Goal: Task Accomplishment & Management: Manage account settings

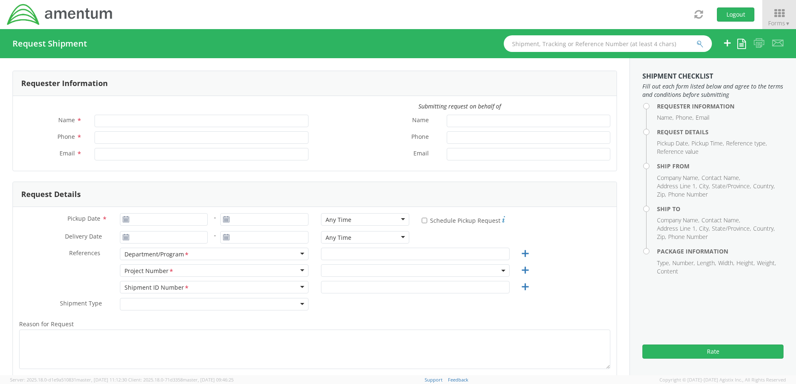
type input "[PERSON_NAME]"
type input "+81-070-8814-9593"
type input "samuel.roberts@amentum.com"
select select "7486.06.B00OY1.0000000.PMOUS"
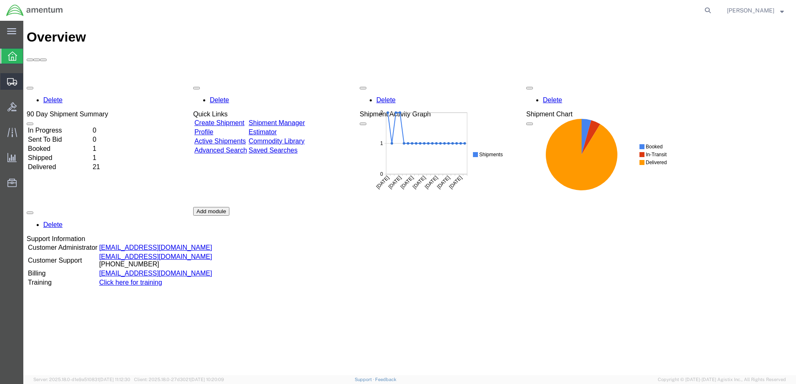
click at [0, 0] on span "Shipment Manager" at bounding box center [0, 0] width 0 height 0
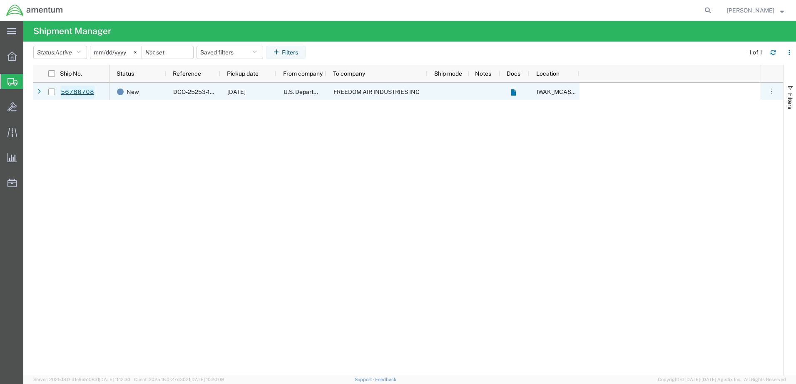
click at [74, 92] on link "56786708" at bounding box center [77, 92] width 34 height 13
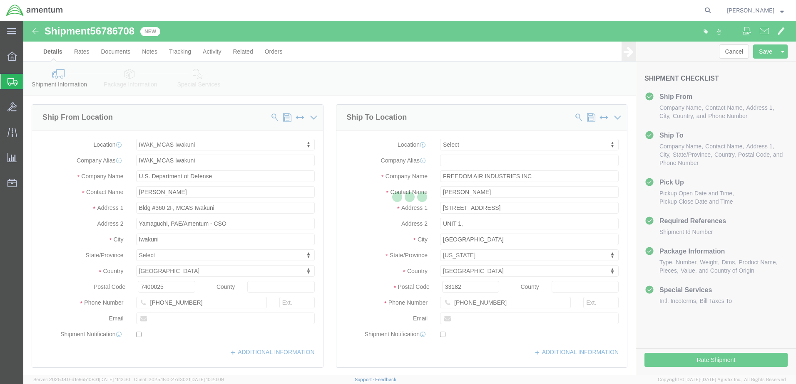
select select "65691"
select select
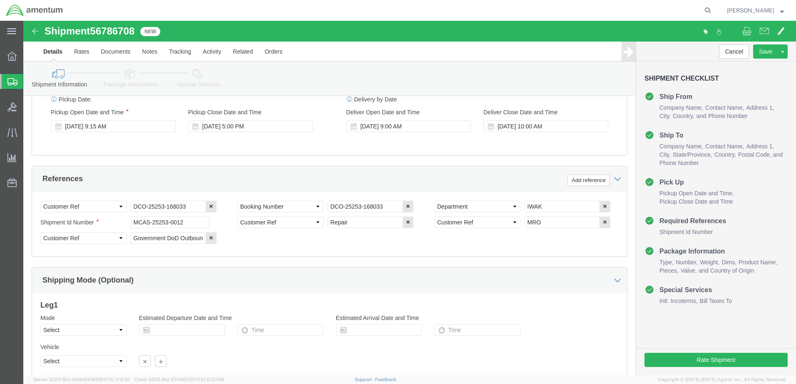
scroll to position [391, 0]
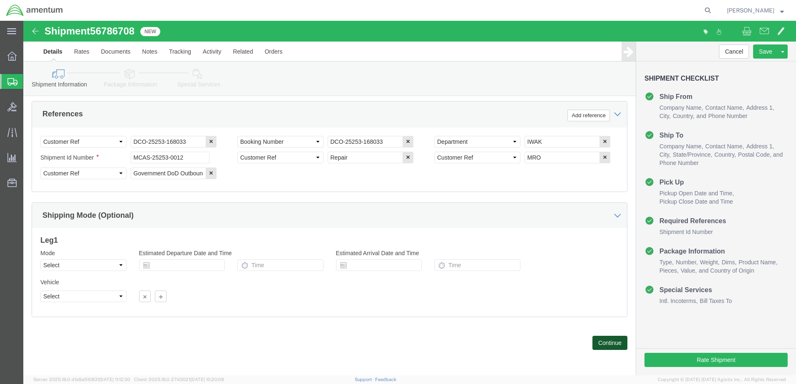
click button "Continue"
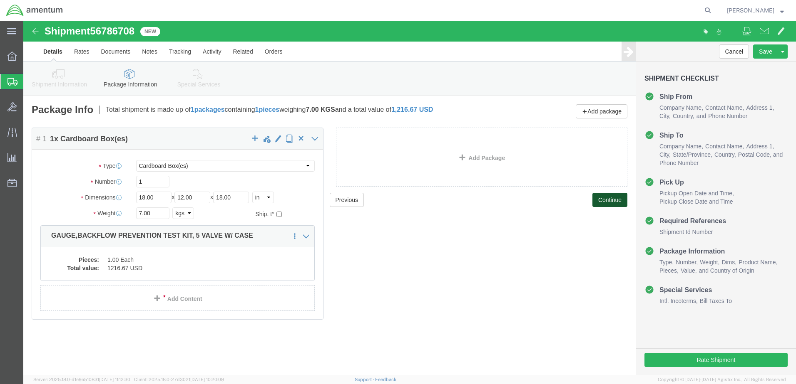
click button "Continue"
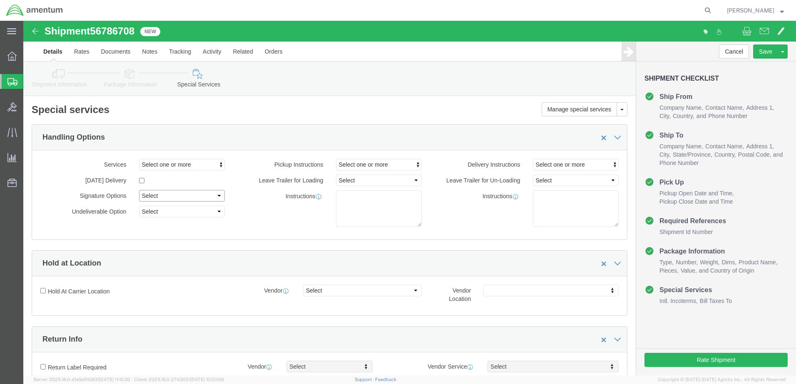
click select "Select Adult Signature Required Direct Signature Required No Signature Required…"
select select "AdultSignReqOnDeliveryFlag"
click select "Select Adult Signature Required Direct Signature Required No Signature Required…"
click span "Select one or more"
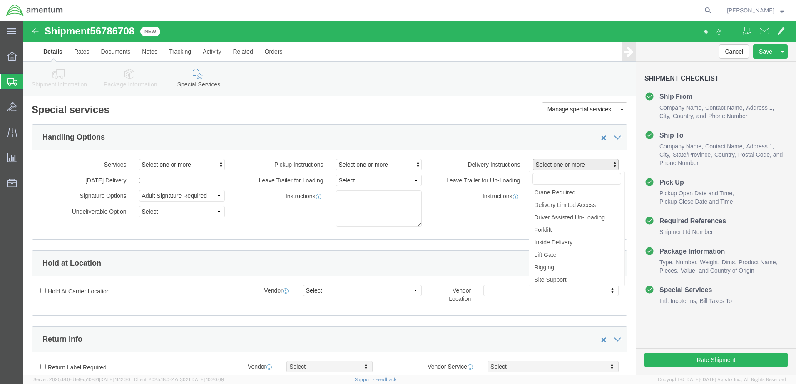
click div "Handling Options"
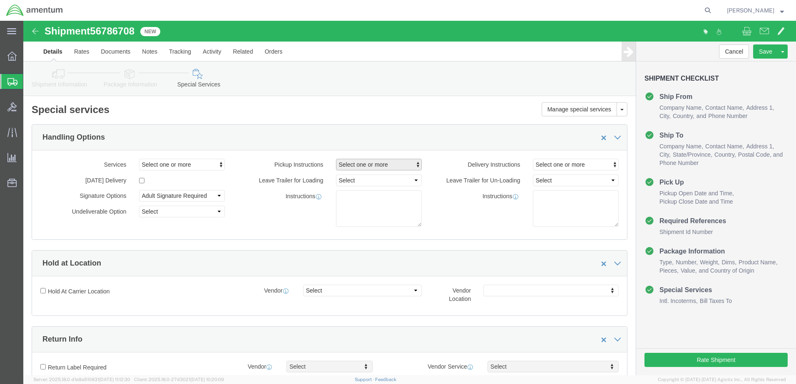
click span "Select one or more"
click span "Inside Pickup"
select select "PICKUP_INSIDE_PICKUP"
click span "Inside Pickup"
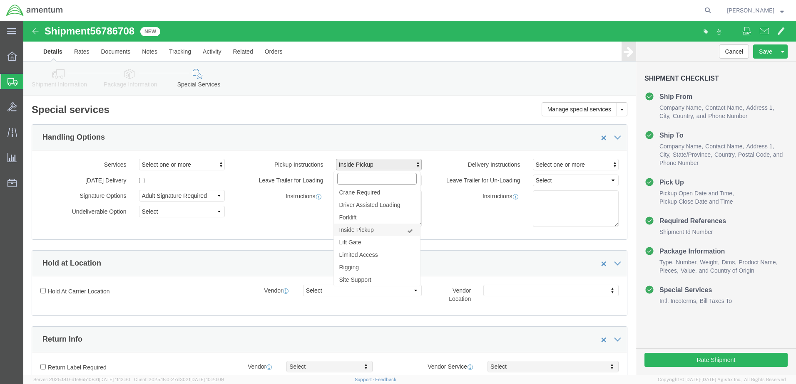
select select
click div "Instructions"
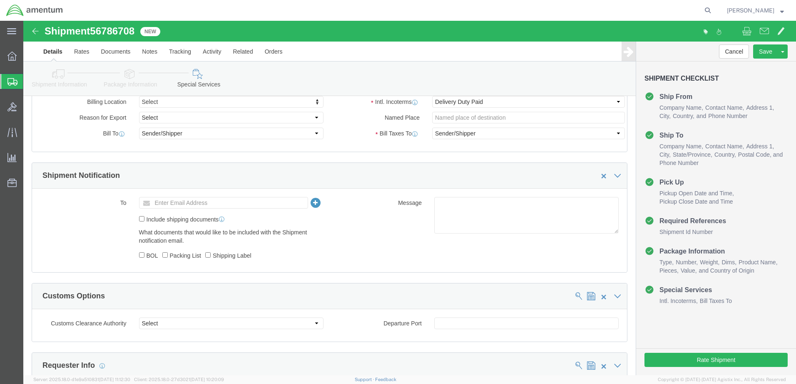
scroll to position [458, 0]
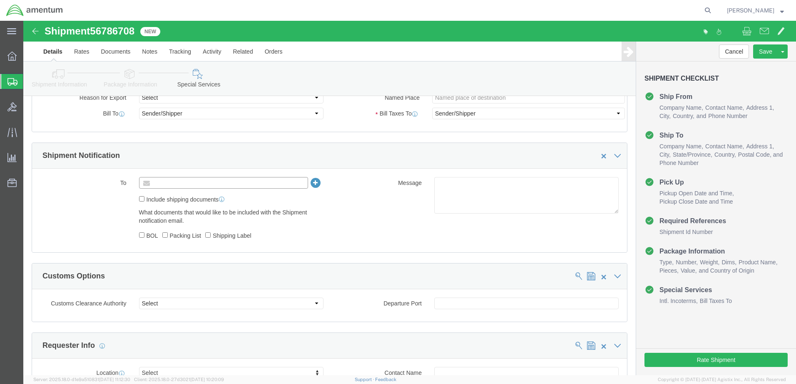
click input "text"
type input "chiei.abe@amentum.com"
click input "Include shipping documents"
checkbox input "true"
click icon
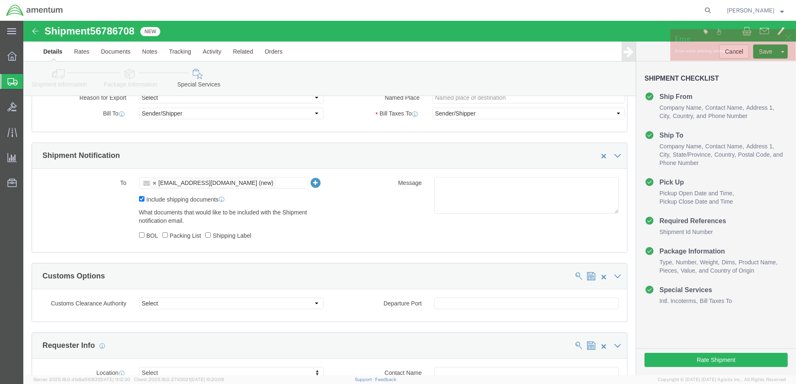
click div "Message"
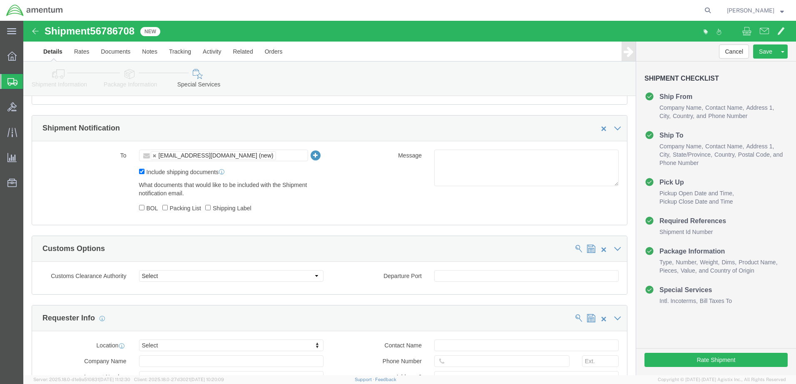
scroll to position [499, 0]
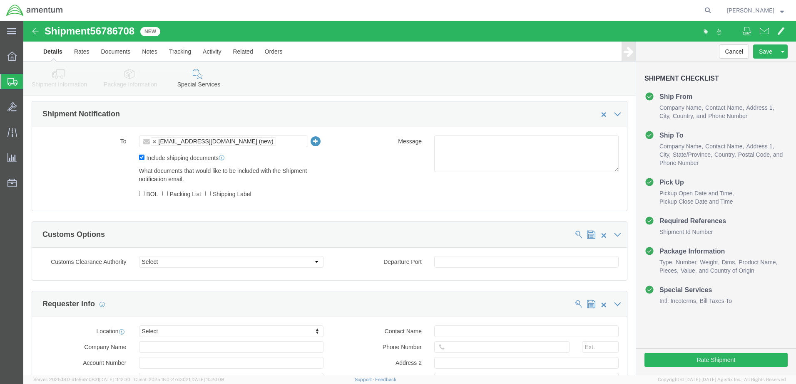
click ul "chiei.abe@amentum.com (new)"
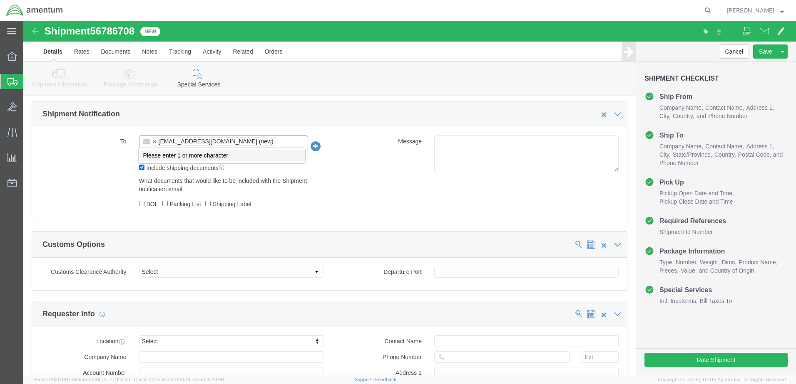
scroll to position [458, 0]
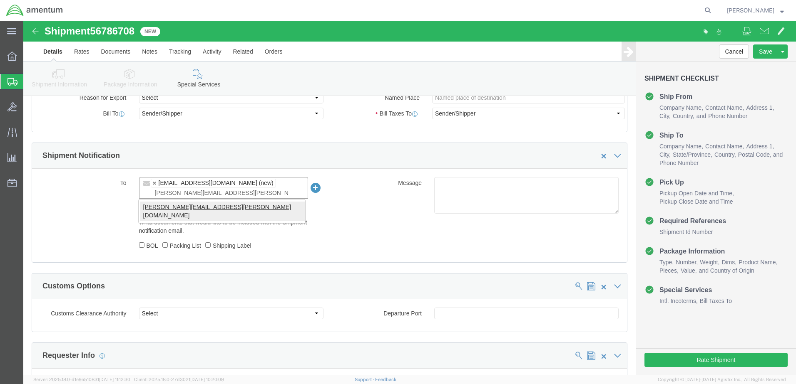
type input "samuel.roberts@amentum.com"
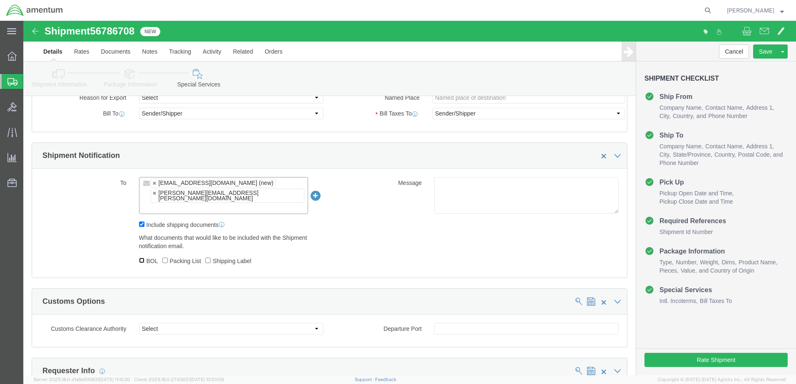
click input "BOL"
checkbox input "true"
click input "Packing List"
checkbox input "true"
click input "Shipping Label"
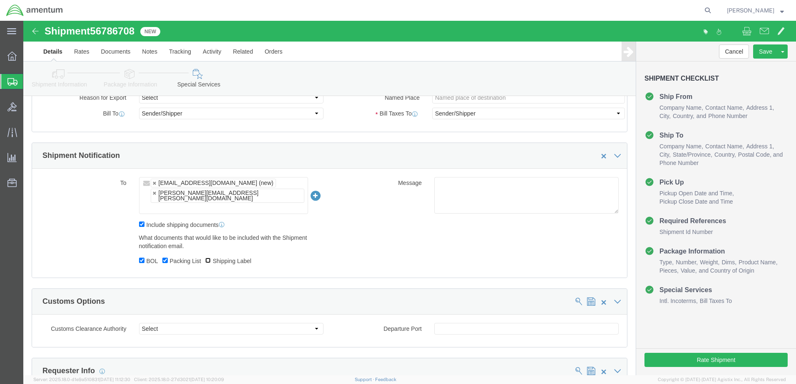
checkbox input "true"
click ul "chiei.abe@amentum.com (new) samuel.roberts@amentum.com"
drag, startPoint x: 240, startPoint y: 172, endPoint x: 271, endPoint y: 170, distance: 31.7
type input "alext@freedomairind.com"
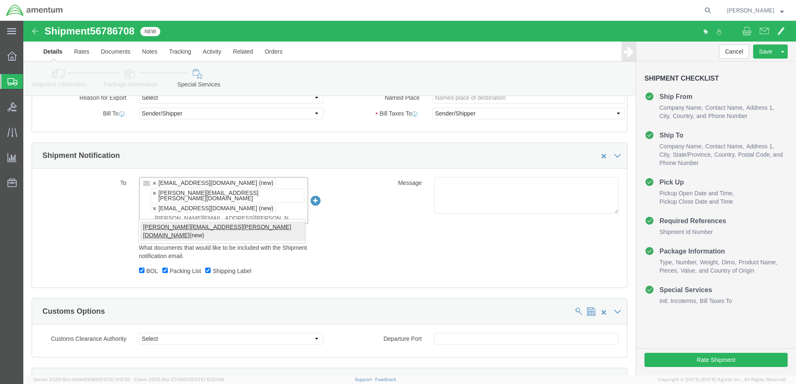
type input "michiko.yasuda@amentum.com"
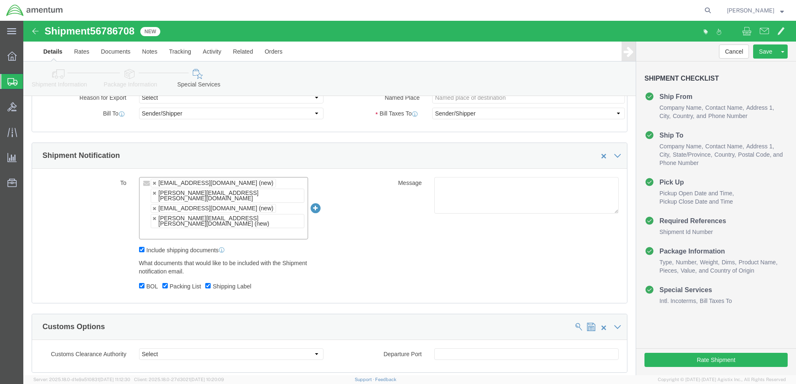
click div "To chiei.abe@amentum.com (new) samuel.roberts@amentum.com alext@freedomairind.c…"
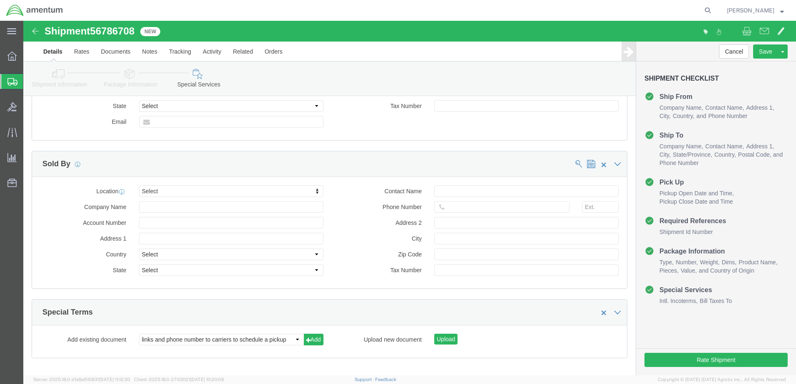
scroll to position [875, 0]
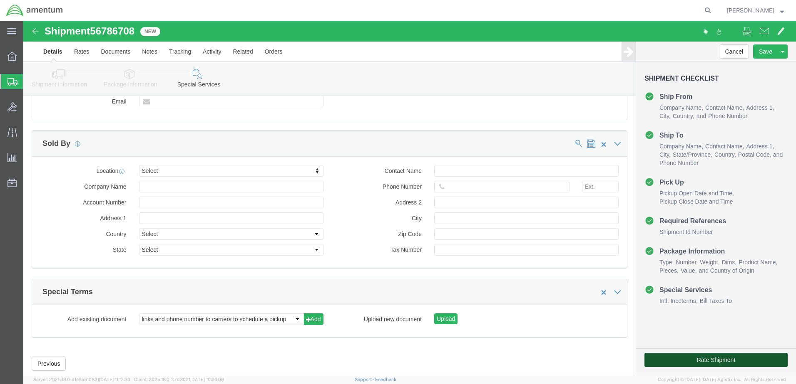
click button "Rate Shipment"
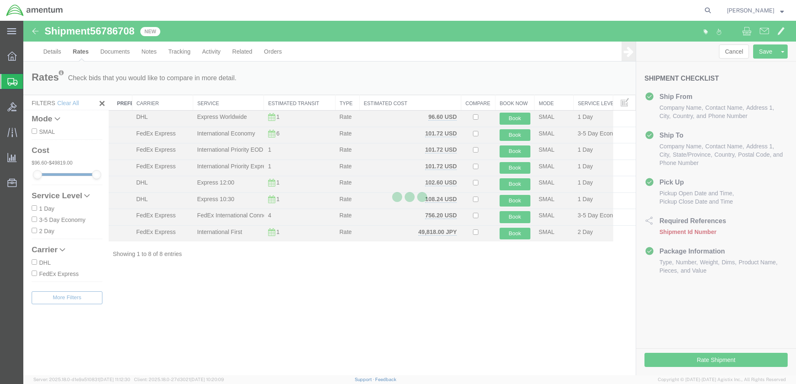
scroll to position [0, 0]
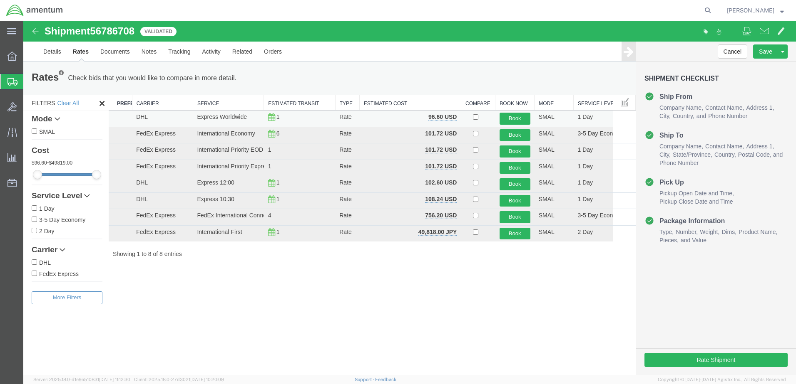
click at [163, 117] on td "DHL" at bounding box center [162, 119] width 61 height 17
click at [515, 118] on button "Book" at bounding box center [514, 119] width 31 height 12
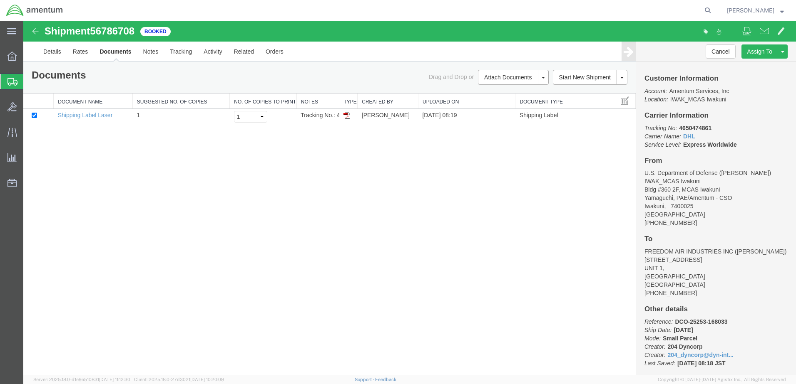
click at [186, 194] on div "Shipment 56786708 1 of 1 Booked Details Rates Documents Notes Tracking Activity…" at bounding box center [409, 198] width 772 height 355
click at [188, 156] on div "Shipment 56786708 1 of 1 Booked Details Rates Documents Notes Tracking Activity…" at bounding box center [409, 198] width 772 height 355
click at [190, 187] on div "Shipment 56786708 1 of 1 Booked Details Rates Documents Notes Tracking Activity…" at bounding box center [409, 198] width 772 height 355
click at [114, 52] on link "Documents" at bounding box center [115, 52] width 43 height 20
click at [79, 116] on div at bounding box center [409, 198] width 772 height 355
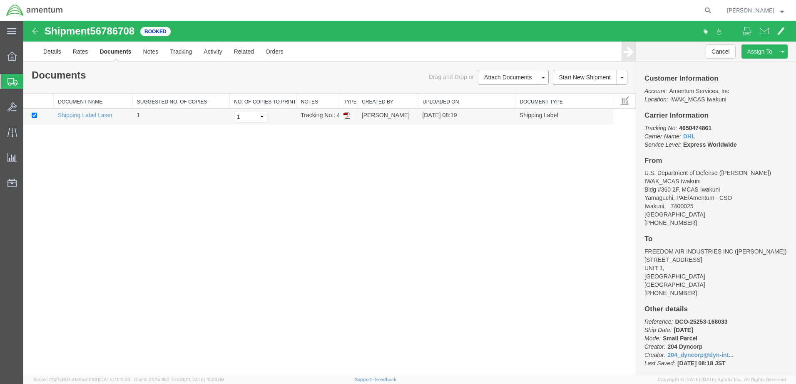
click at [347, 116] on img at bounding box center [346, 115] width 7 height 7
click at [51, 50] on link "Details" at bounding box center [52, 52] width 30 height 20
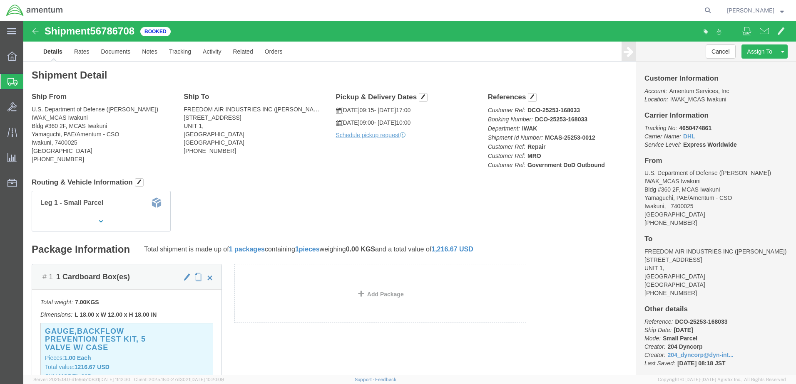
click b "DCO-25253-168033"
click link "Rates"
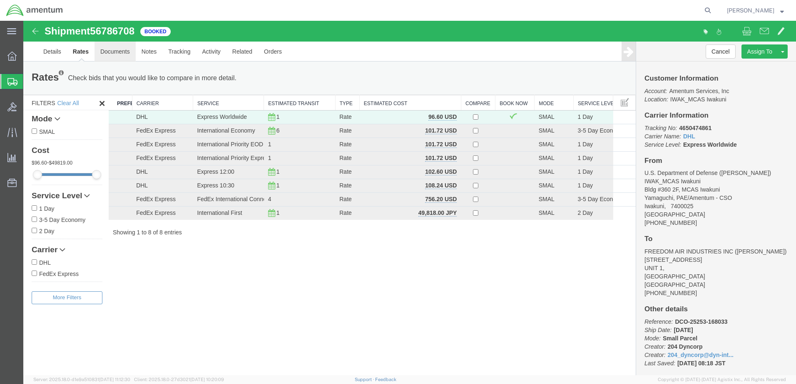
click at [112, 48] on link "Documents" at bounding box center [114, 52] width 41 height 20
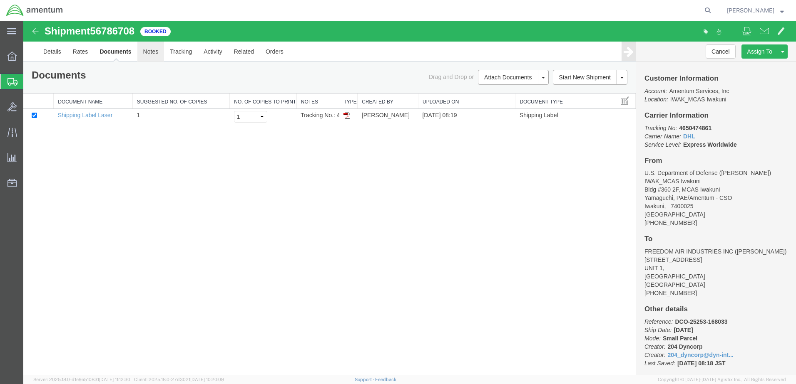
click at [145, 50] on link "Notes" at bounding box center [150, 52] width 27 height 20
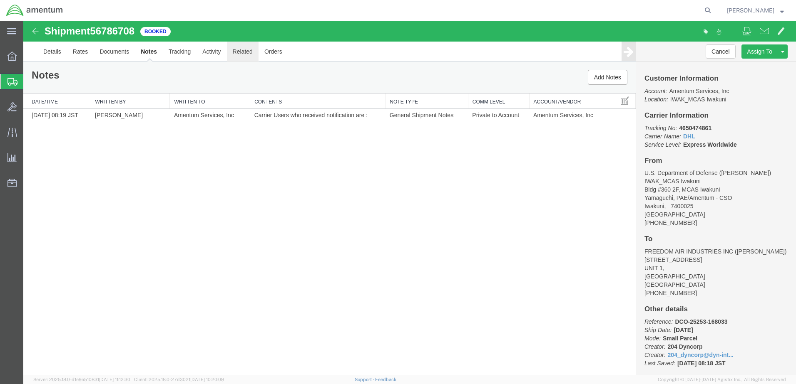
click at [247, 48] on link "Related" at bounding box center [243, 52] width 32 height 20
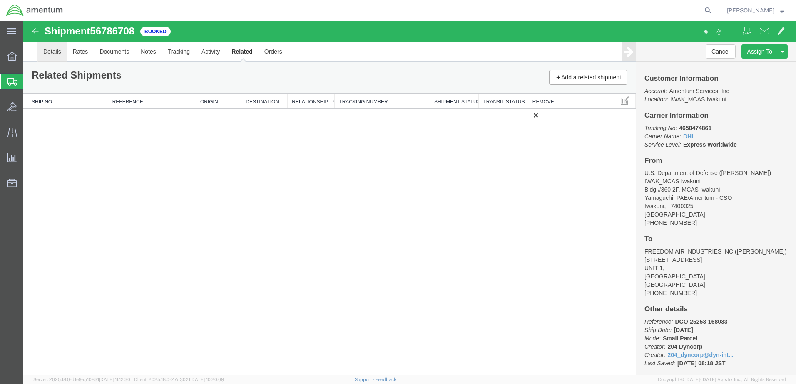
click at [47, 53] on link "Details" at bounding box center [52, 52] width 30 height 20
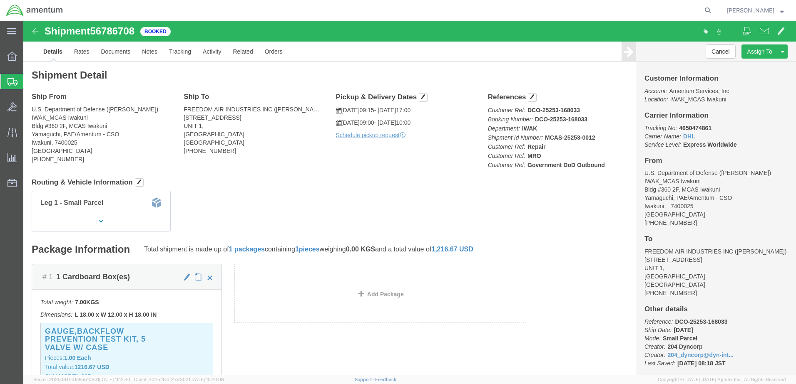
click at [0, 0] on span "Shipment Manager" at bounding box center [0, 0] width 0 height 0
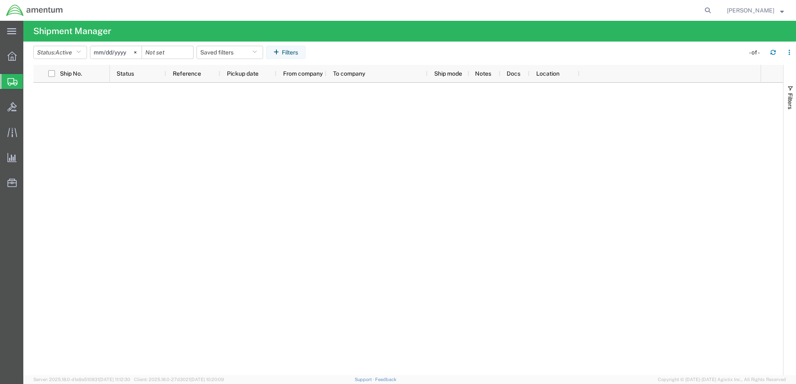
click at [0, 0] on span "Shipment Manager" at bounding box center [0, 0] width 0 height 0
click at [81, 50] on icon "button" at bounding box center [78, 53] width 5 height 6
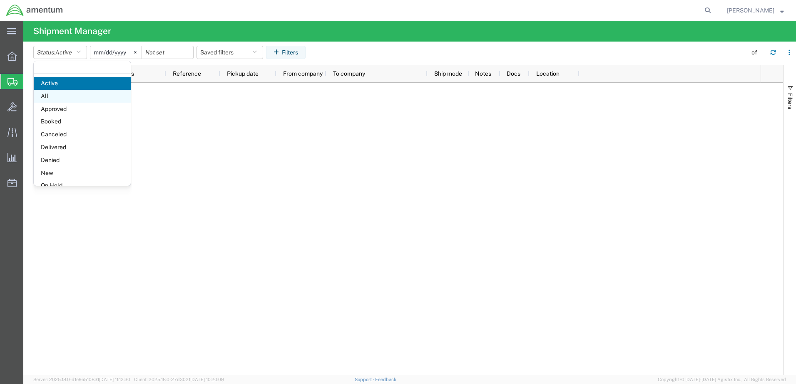
click at [54, 94] on span "All" at bounding box center [82, 96] width 97 height 13
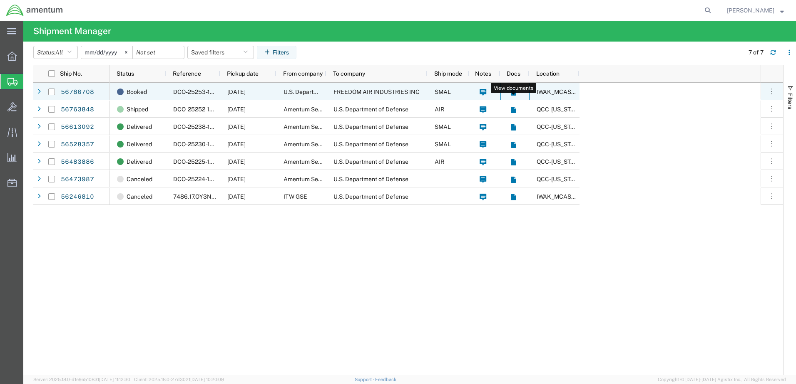
click at [512, 92] on icon at bounding box center [513, 92] width 5 height 6
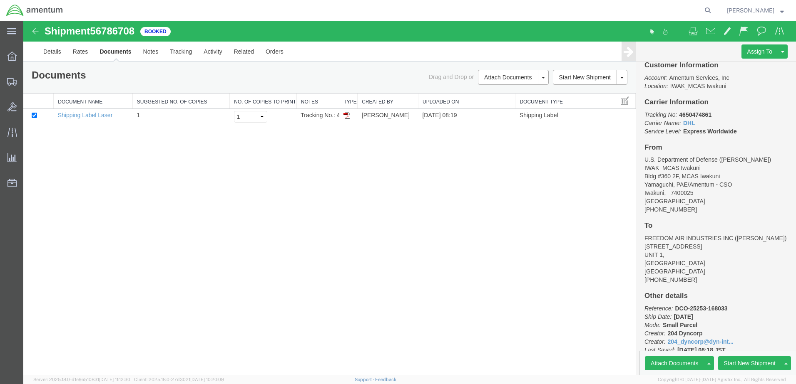
scroll to position [22, 0]
click at [406, 276] on div "Shipment 56786708 of Booked Details Rates Documents Notes Tracking Activity Rel…" at bounding box center [409, 198] width 772 height 355
click at [493, 311] on div "Shipment 56786708 of Booked Details Rates Documents Notes Tracking Activity Rel…" at bounding box center [409, 198] width 772 height 355
click at [75, 48] on link "Rates" at bounding box center [80, 52] width 27 height 20
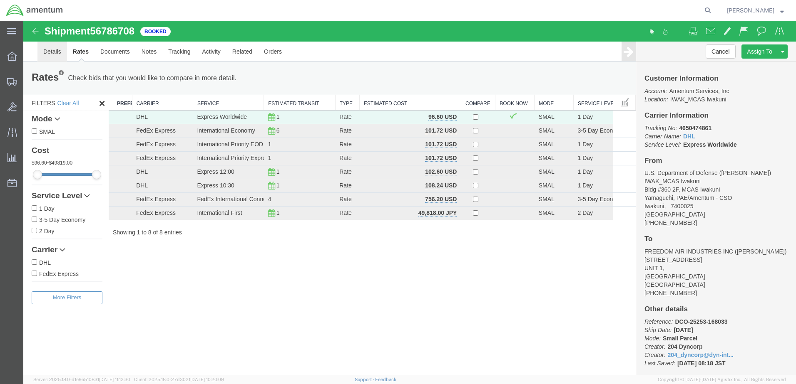
click at [49, 55] on link "Details" at bounding box center [52, 52] width 30 height 20
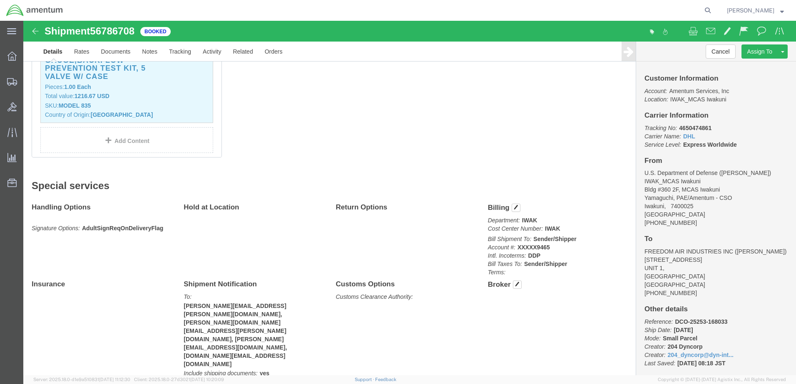
scroll to position [275, 0]
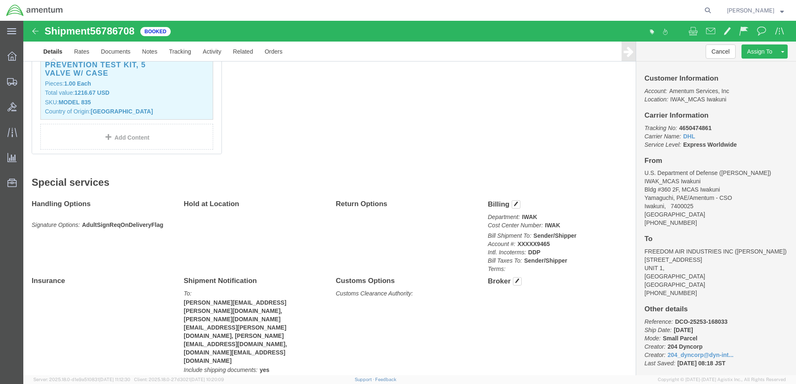
click img
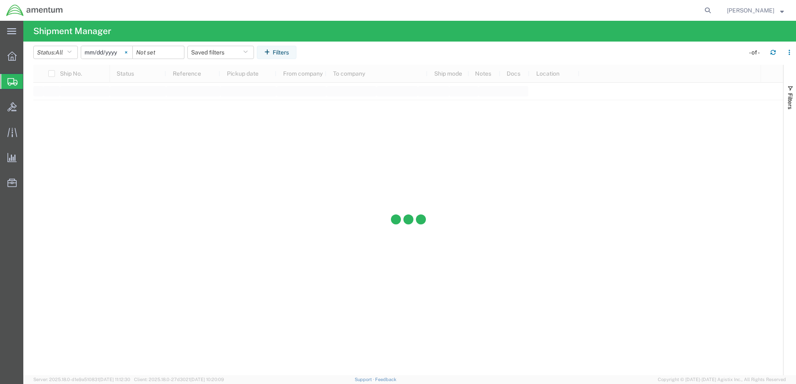
click at [130, 51] on svg-icon at bounding box center [126, 52] width 12 height 12
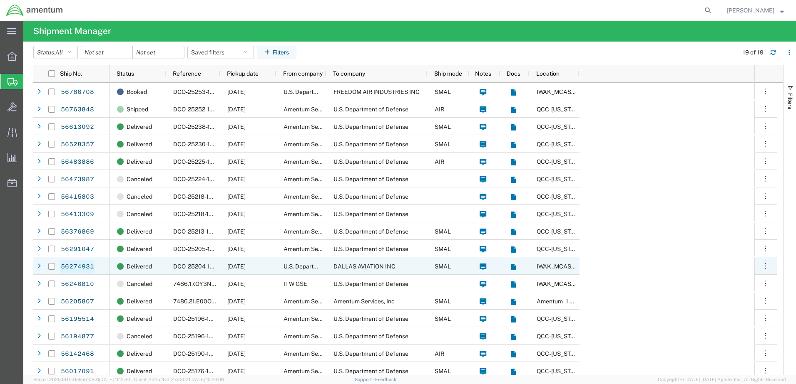
click at [75, 264] on link "56274931" at bounding box center [77, 266] width 34 height 13
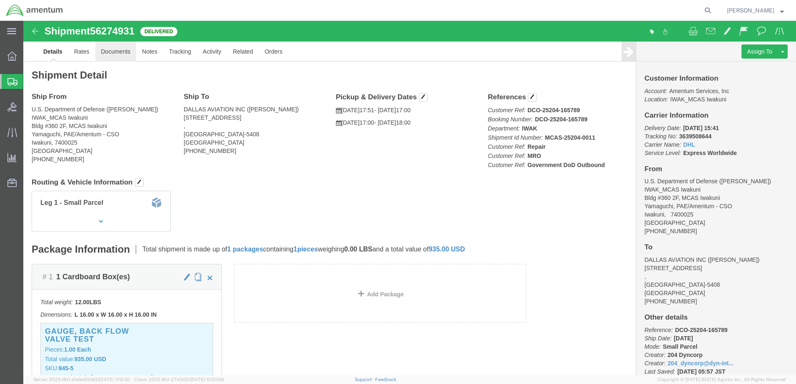
click link "Documents"
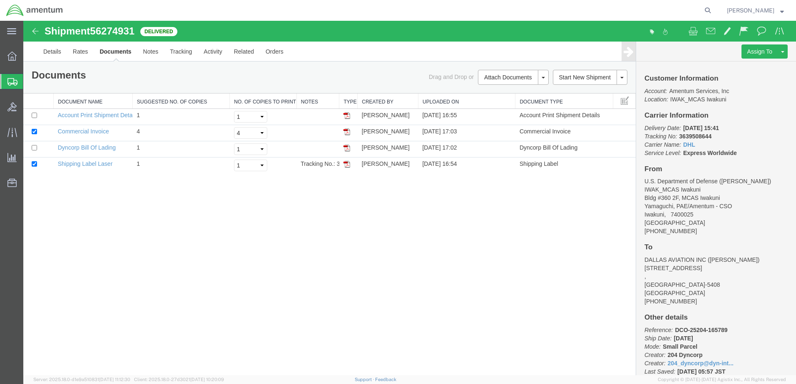
click at [36, 32] on img at bounding box center [35, 31] width 10 height 10
